Goal: Information Seeking & Learning: Learn about a topic

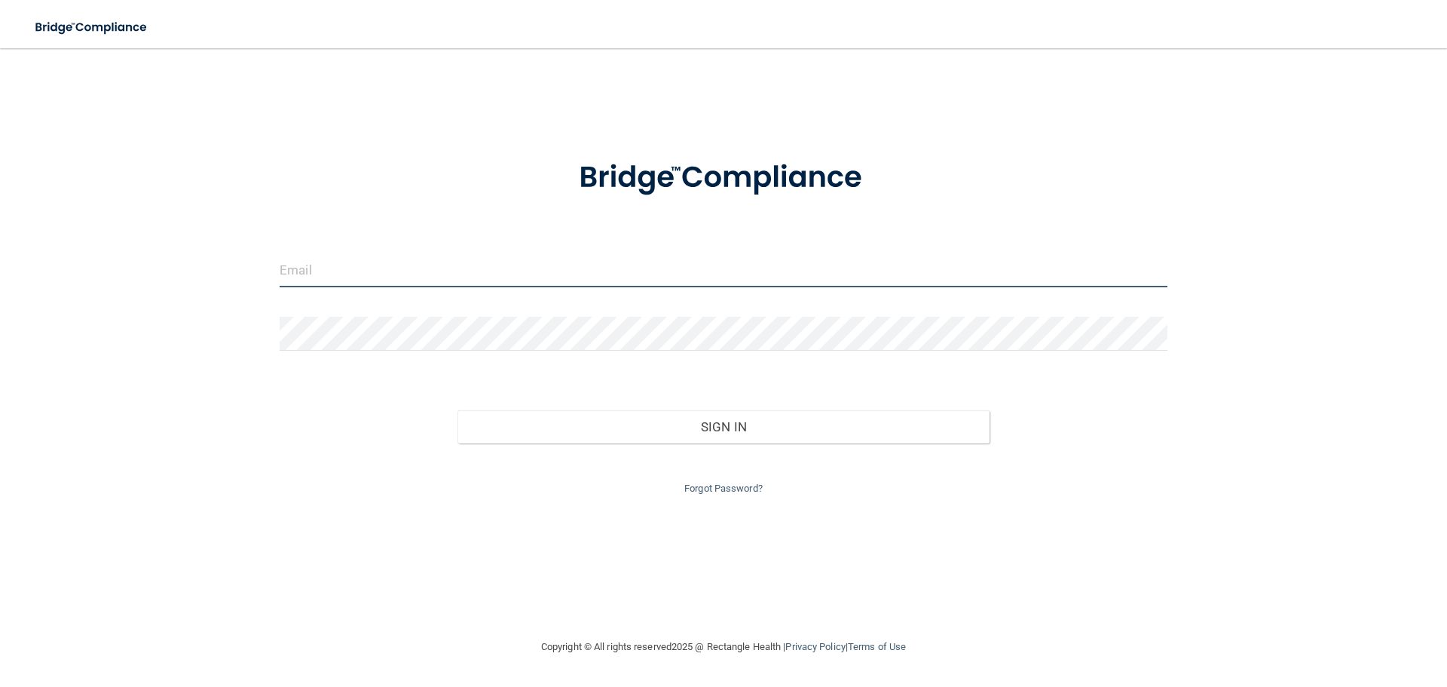
click at [384, 268] on input "email" at bounding box center [724, 270] width 888 height 34
type input "c"
click at [390, 271] on input "c" at bounding box center [724, 270] width 888 height 34
type input "c"
type input "ctu"
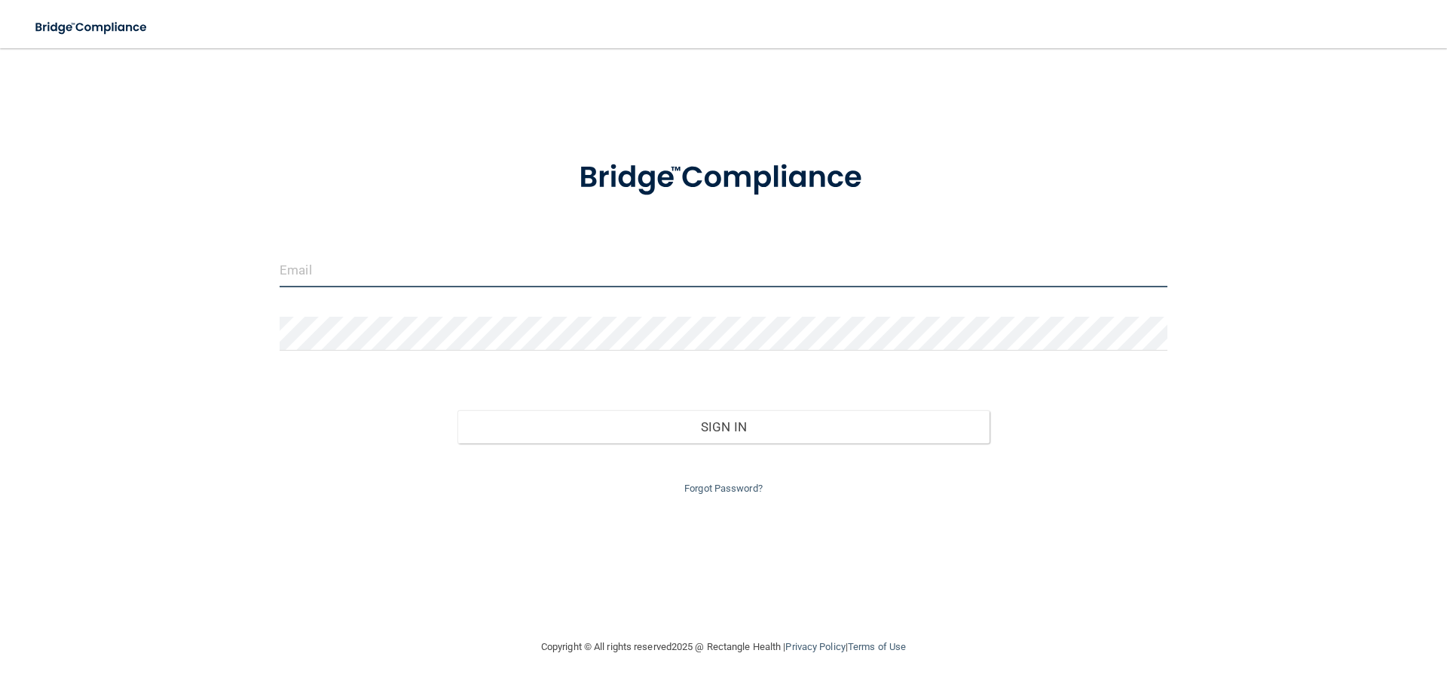
click at [494, 270] on input "email" at bounding box center [724, 270] width 888 height 34
type input "[EMAIL_ADDRESS][DOMAIN_NAME]"
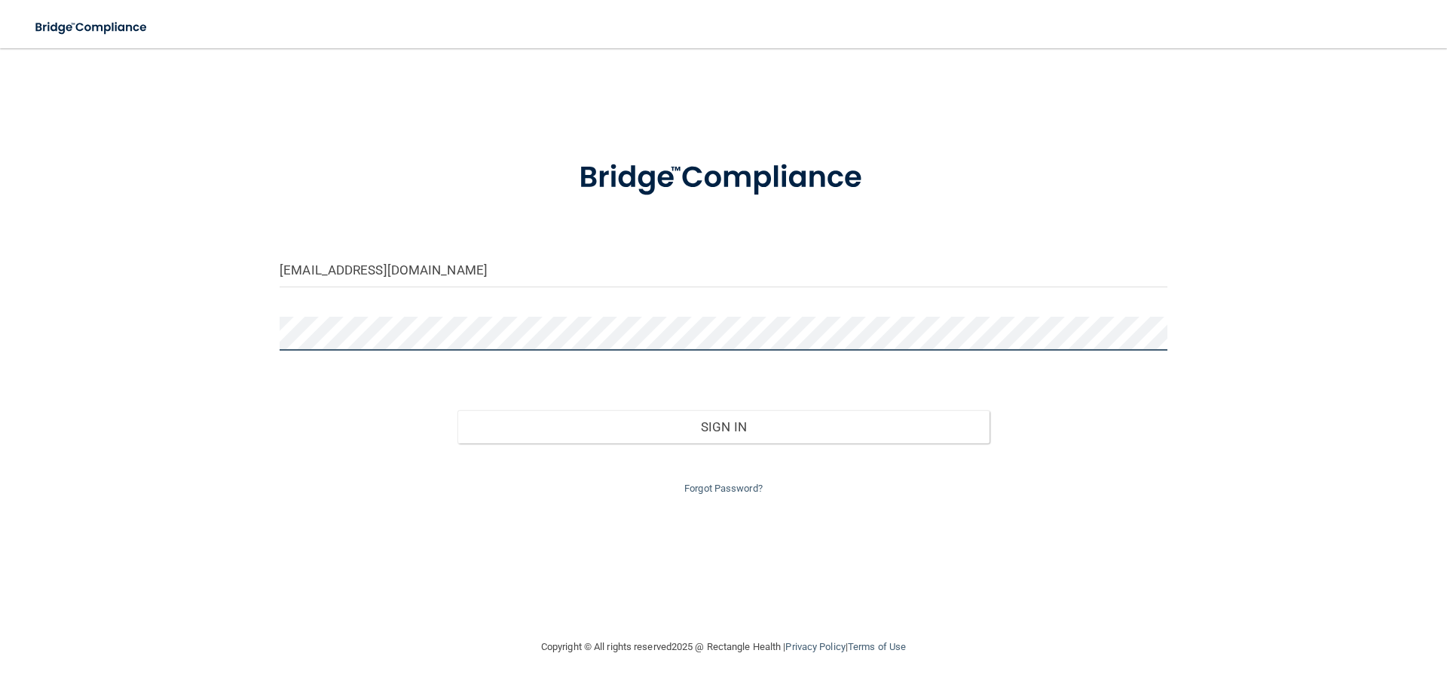
click at [457, 410] on button "Sign In" at bounding box center [723, 426] width 533 height 33
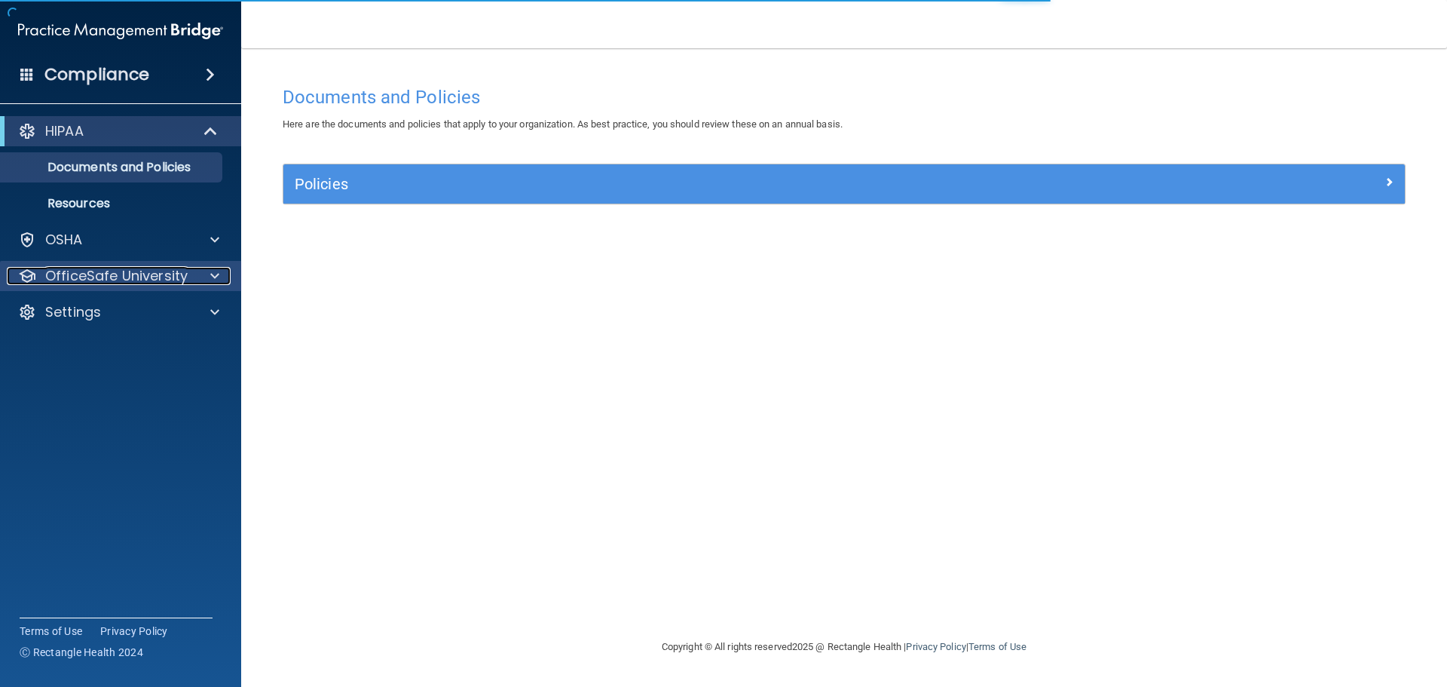
click at [191, 274] on div "OfficeSafe University" at bounding box center [100, 276] width 187 height 18
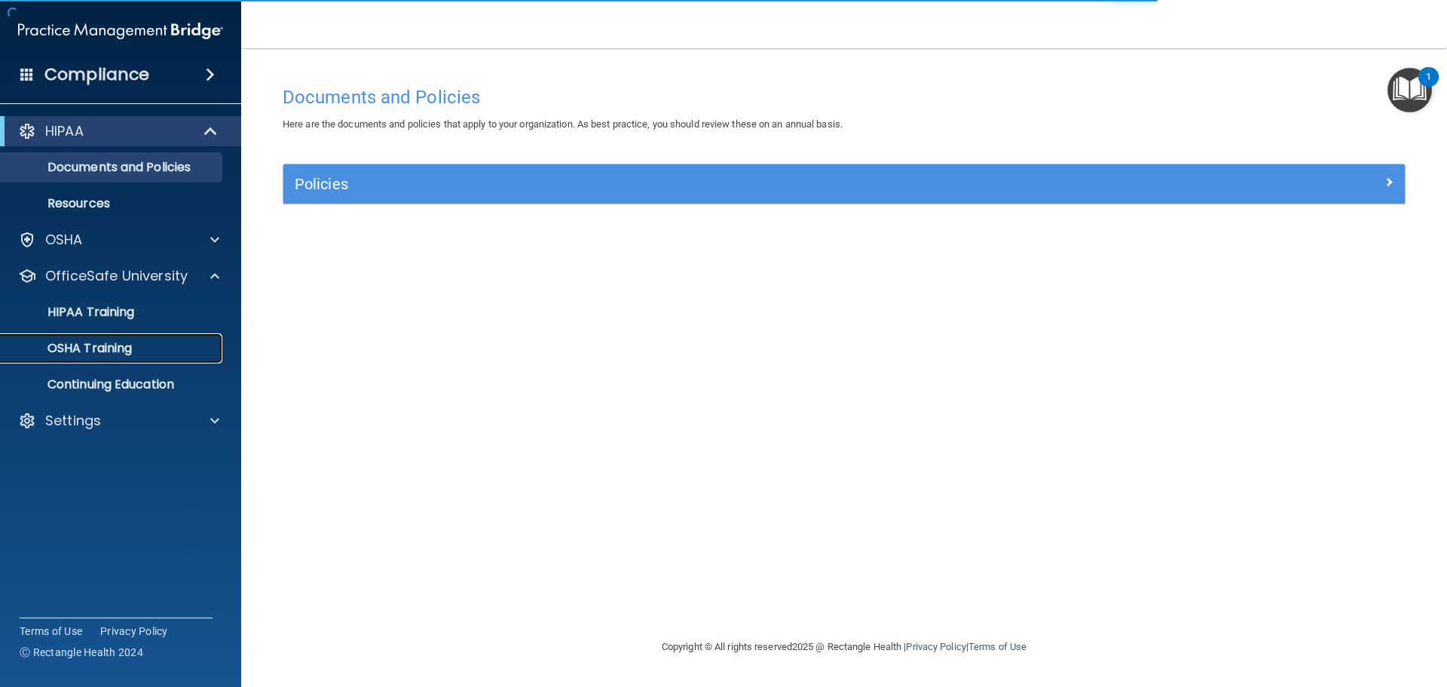
click at [175, 346] on div "OSHA Training" at bounding box center [113, 348] width 206 height 15
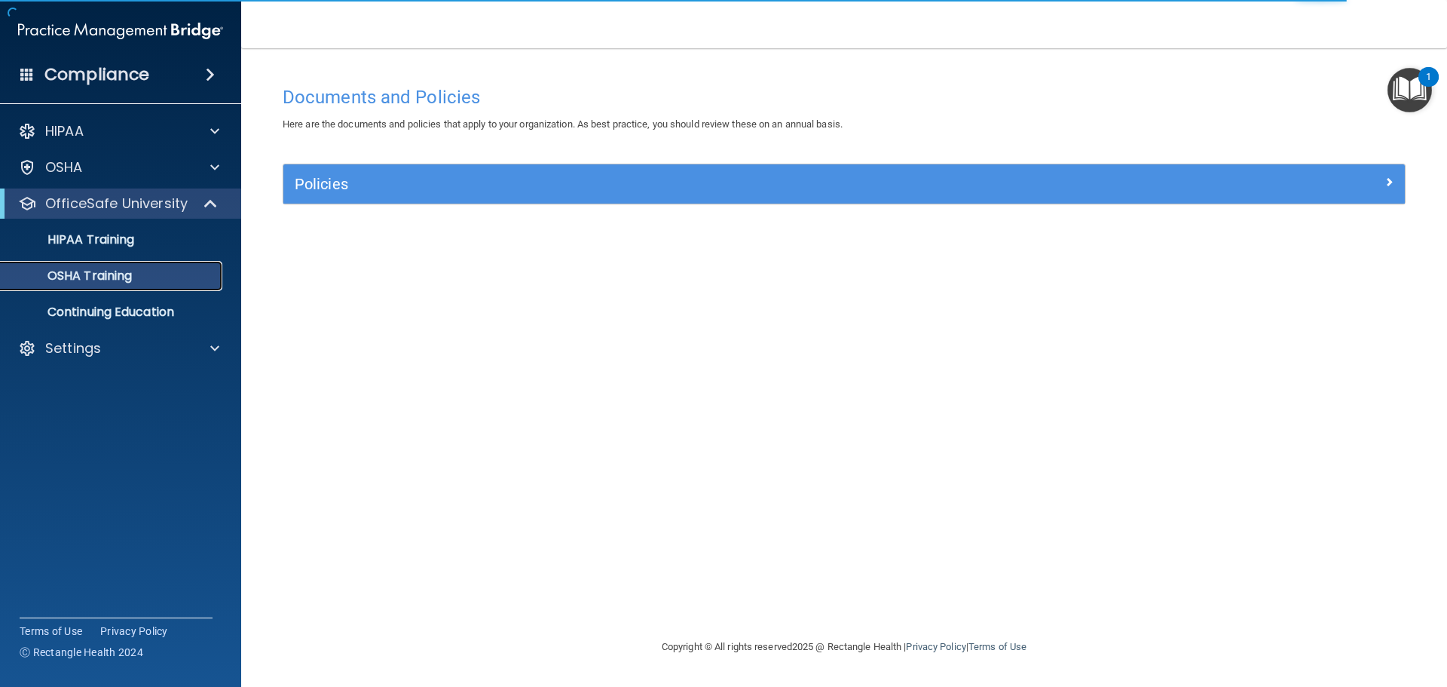
click at [145, 286] on link "OSHA Training" at bounding box center [103, 276] width 237 height 30
click at [145, 242] on div "HIPAA Training" at bounding box center [113, 239] width 206 height 15
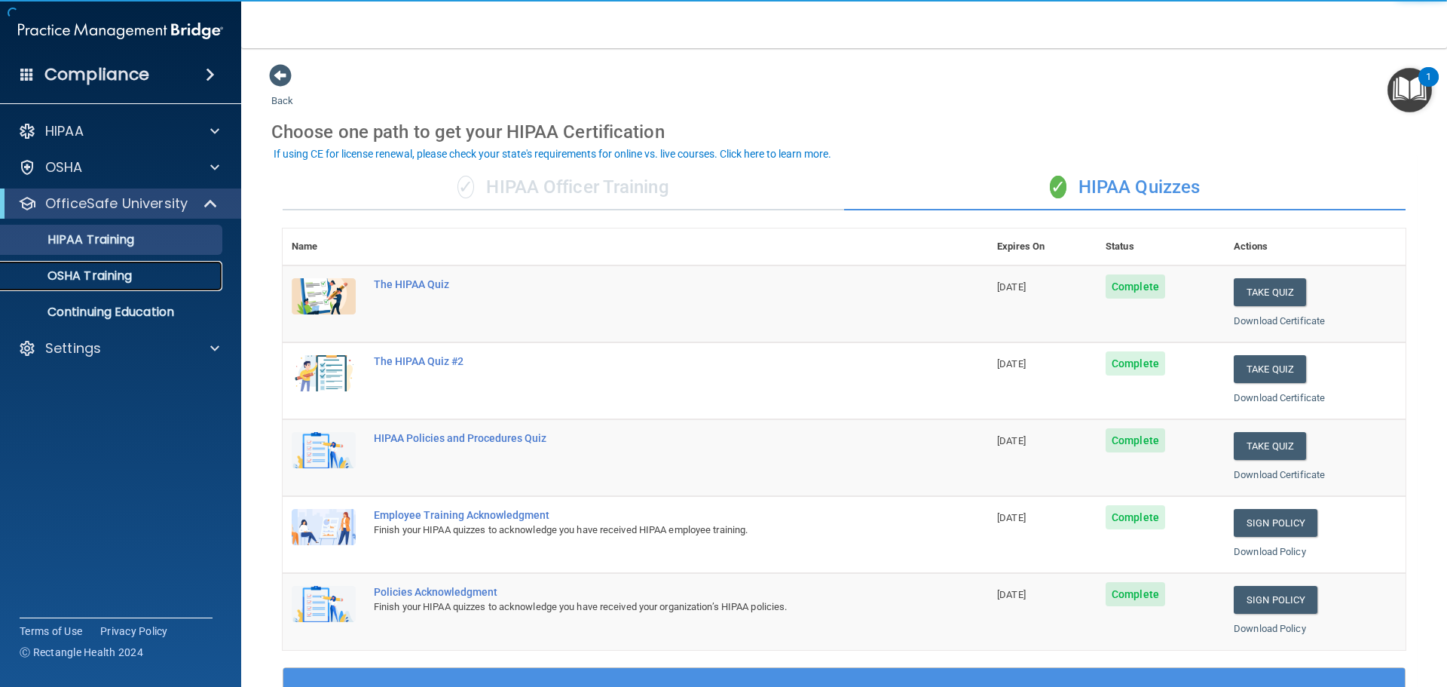
click at [145, 274] on div "OSHA Training" at bounding box center [113, 275] width 206 height 15
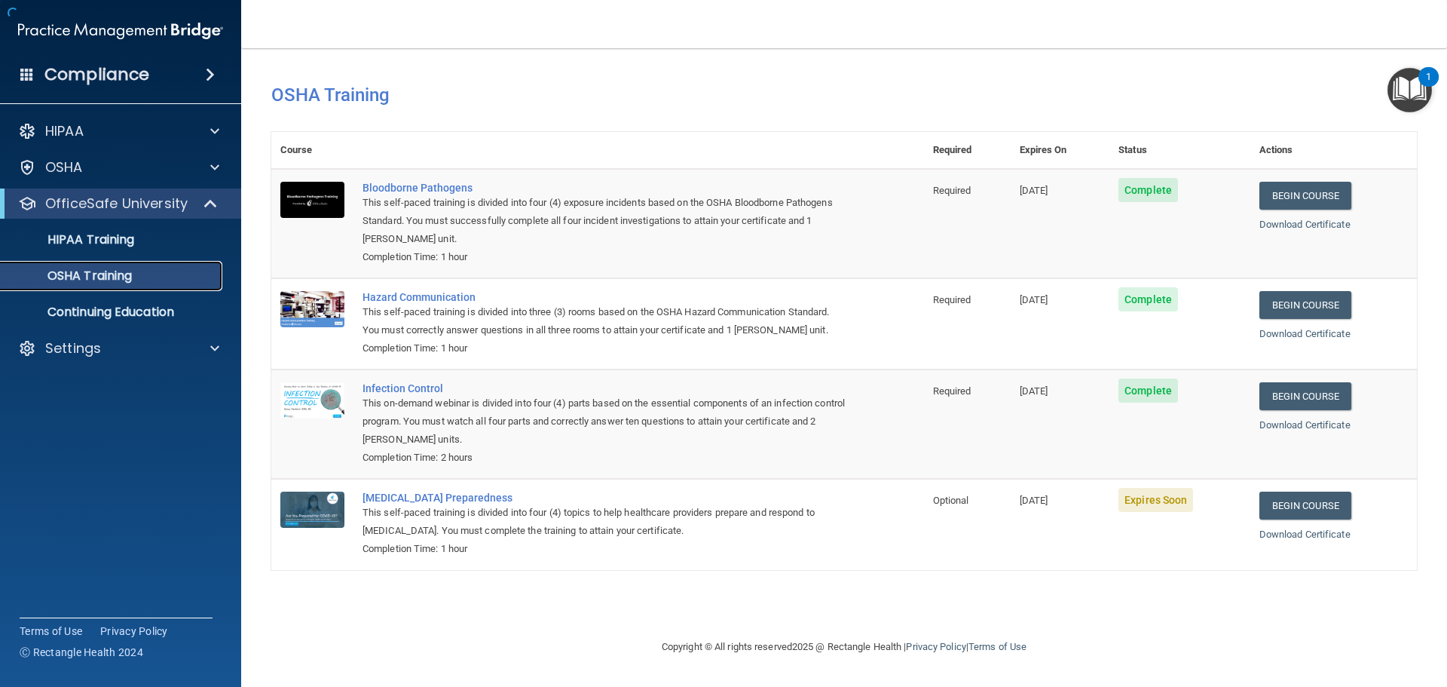
click at [115, 277] on p "OSHA Training" at bounding box center [71, 275] width 122 height 15
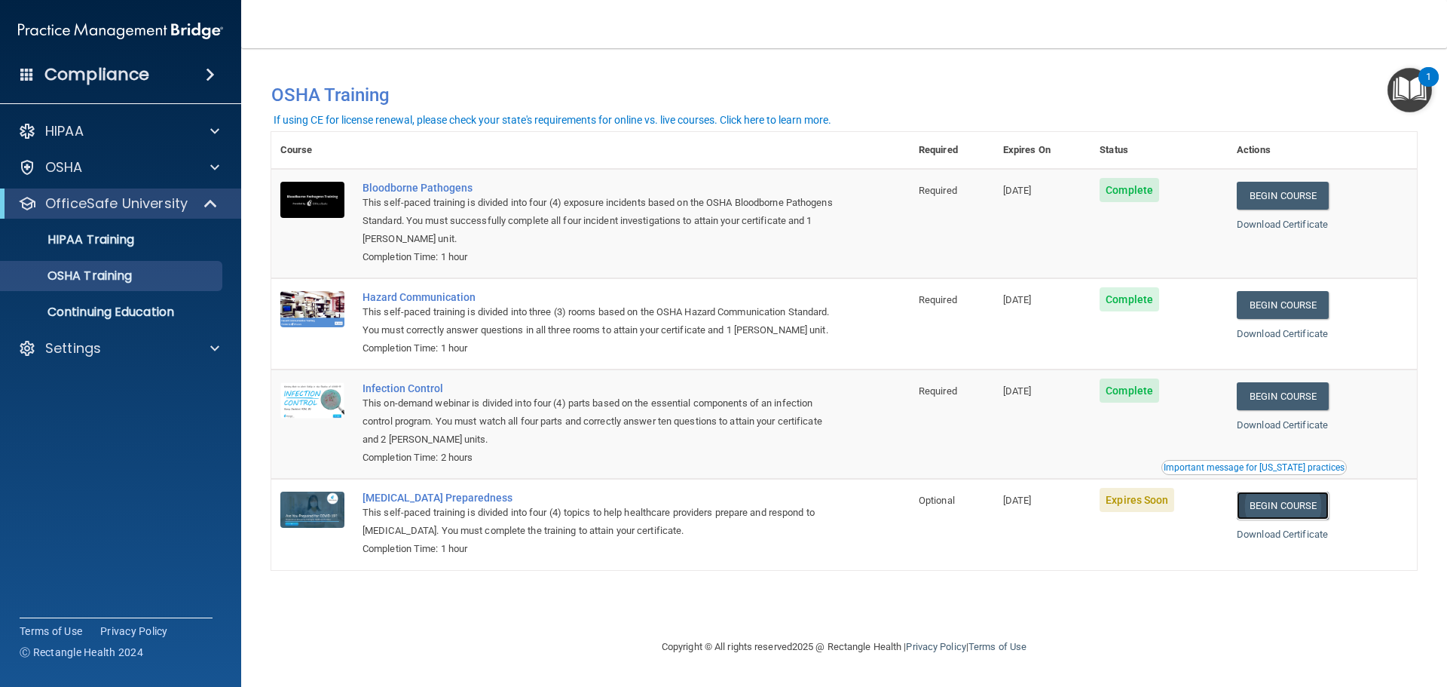
click at [1295, 513] on link "Begin Course" at bounding box center [1283, 505] width 92 height 28
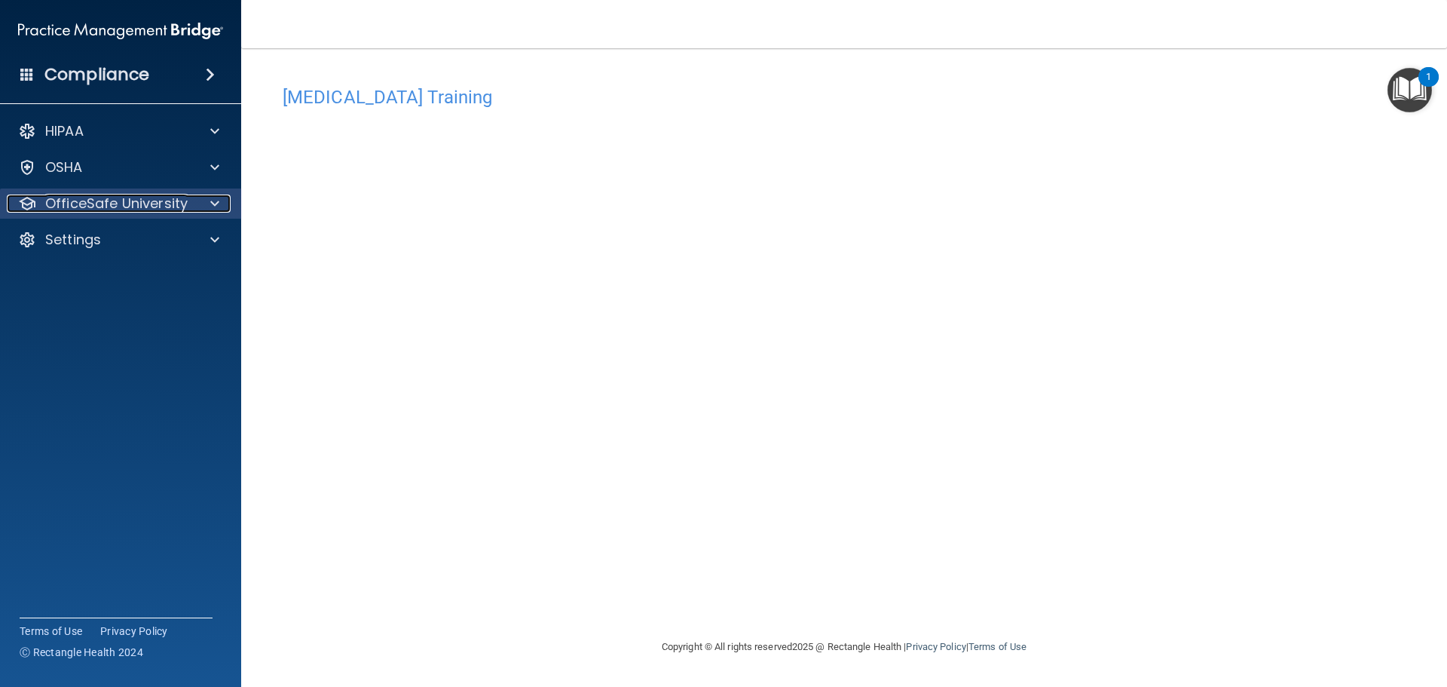
click at [216, 199] on span at bounding box center [214, 203] width 9 height 18
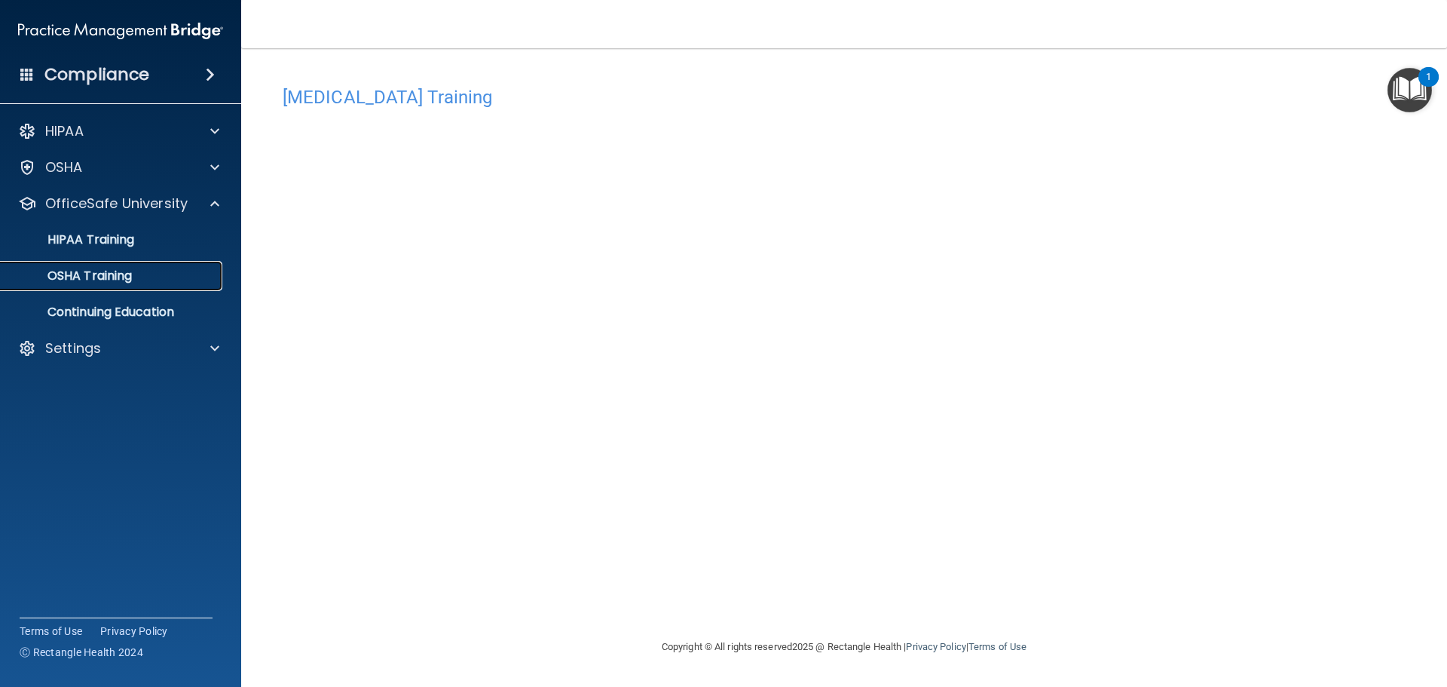
click at [190, 280] on div "OSHA Training" at bounding box center [113, 275] width 206 height 15
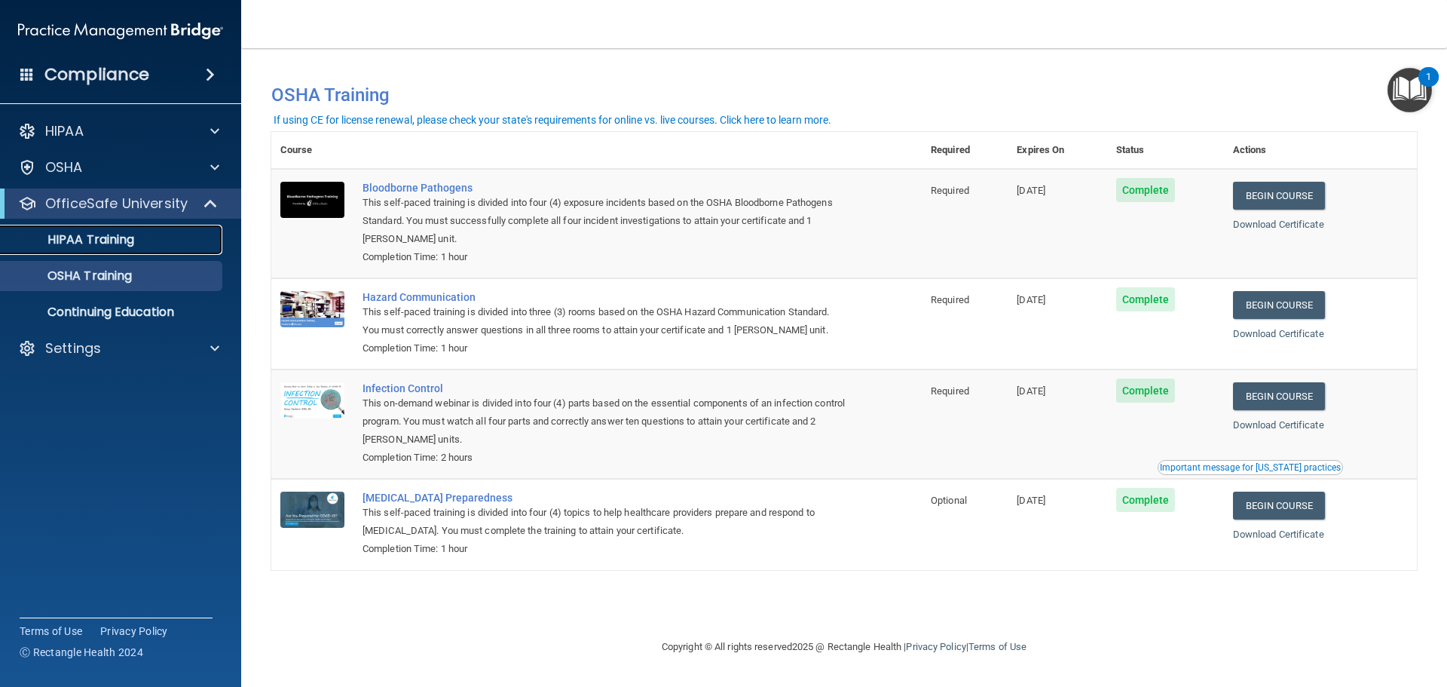
click at [151, 247] on link "HIPAA Training" at bounding box center [103, 240] width 237 height 30
